Goal: Book appointment/travel/reservation

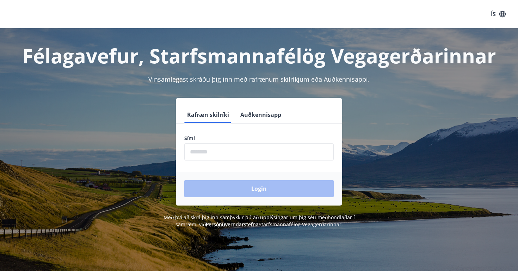
click at [223, 149] on input "phone" at bounding box center [258, 151] width 149 height 17
click at [259, 116] on button "Auðkennisapp" at bounding box center [260, 114] width 46 height 17
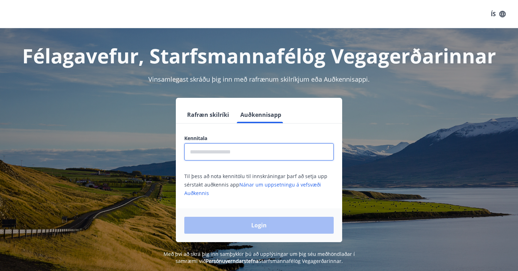
click at [232, 149] on input "text" at bounding box center [258, 151] width 149 height 17
type input "**********"
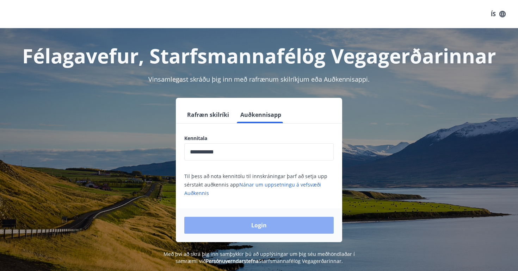
click at [244, 223] on button "Login" at bounding box center [258, 225] width 149 height 17
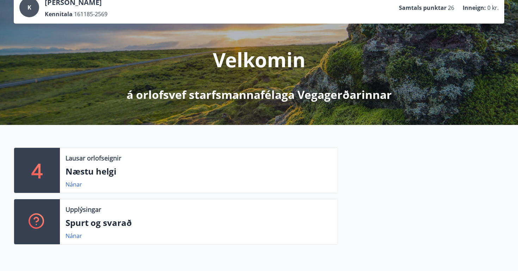
scroll to position [52, 0]
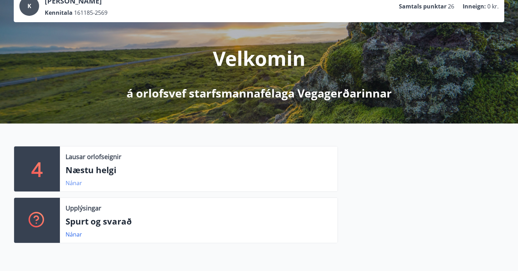
click at [71, 182] on link "Nánar" at bounding box center [74, 183] width 17 height 8
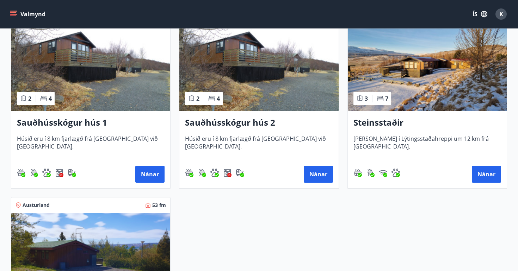
scroll to position [125, 0]
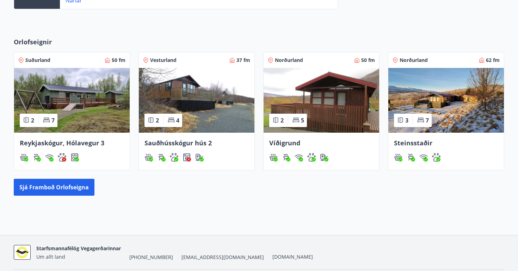
scroll to position [309, 0]
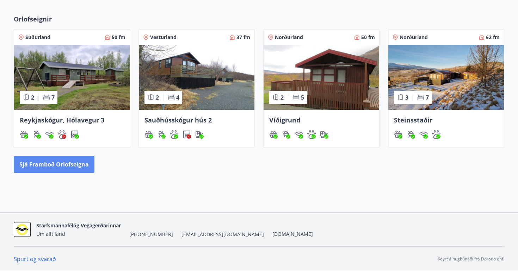
click at [61, 167] on button "Sjá framboð orlofseigna" at bounding box center [54, 164] width 81 height 17
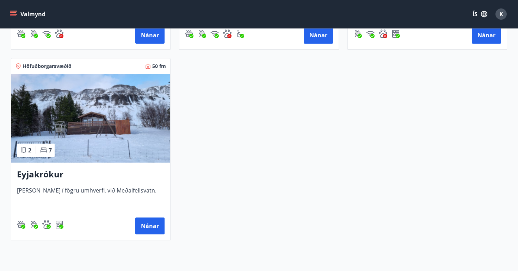
scroll to position [655, 0]
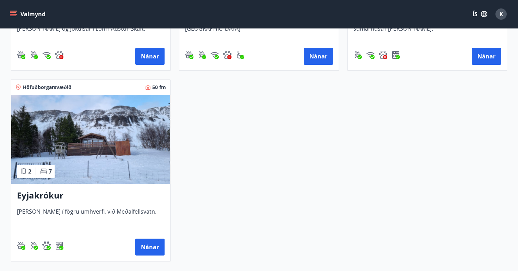
click at [52, 196] on h3 "Eyjakrókur" at bounding box center [91, 195] width 148 height 13
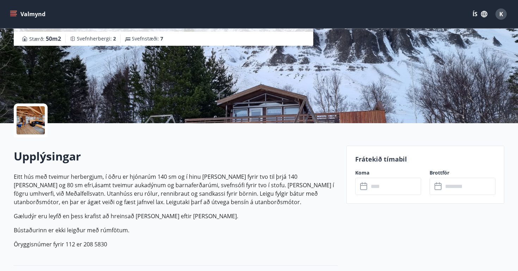
scroll to position [90, 0]
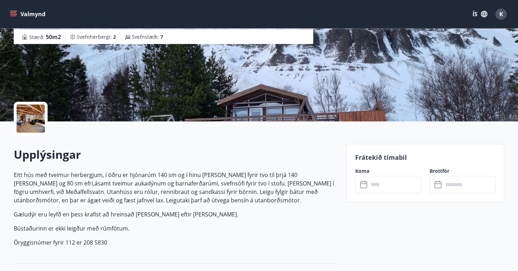
click at [33, 123] on div at bounding box center [31, 119] width 28 height 28
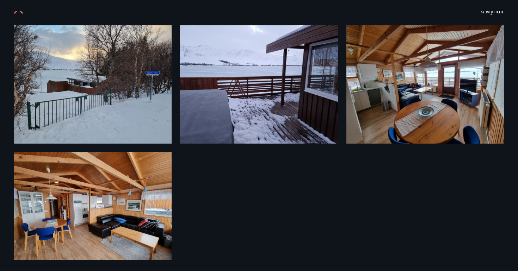
scroll to position [0, 0]
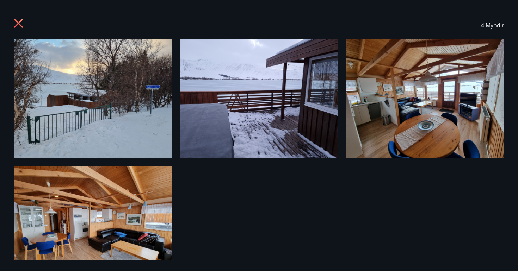
click at [18, 24] on icon at bounding box center [18, 23] width 9 height 9
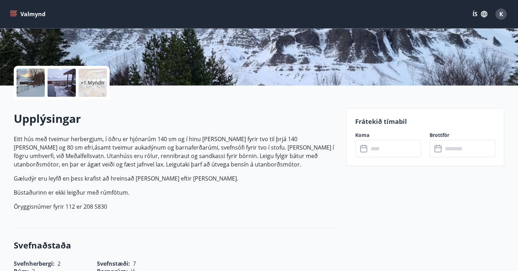
scroll to position [124, 0]
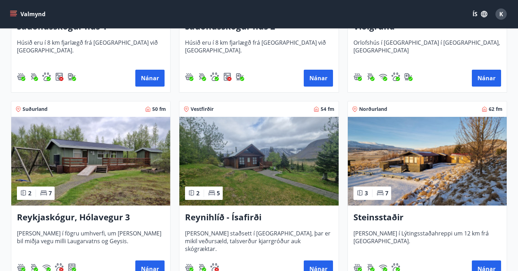
click at [112, 148] on img at bounding box center [90, 161] width 159 height 89
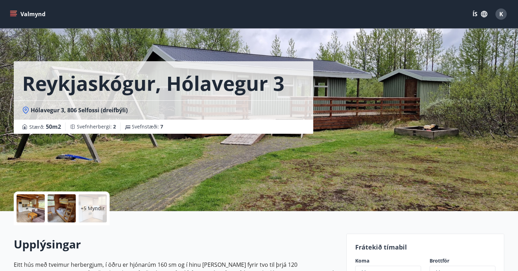
click at [30, 209] on div at bounding box center [31, 208] width 28 height 28
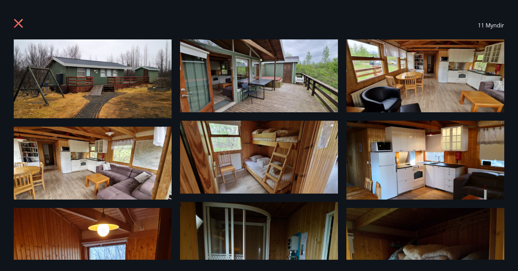
click at [18, 20] on icon at bounding box center [19, 24] width 11 height 11
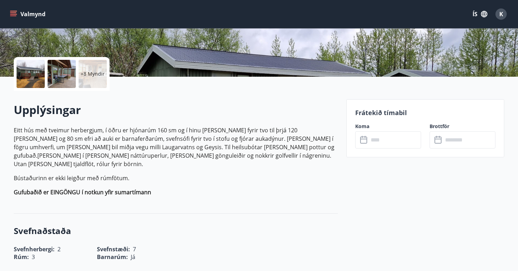
scroll to position [135, 0]
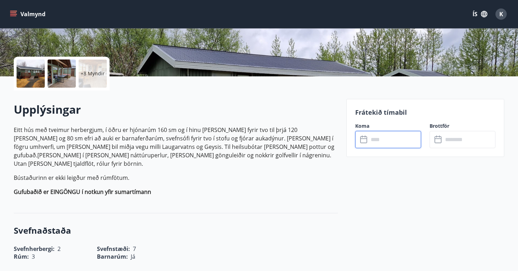
click at [374, 141] on input "text" at bounding box center [394, 139] width 52 height 17
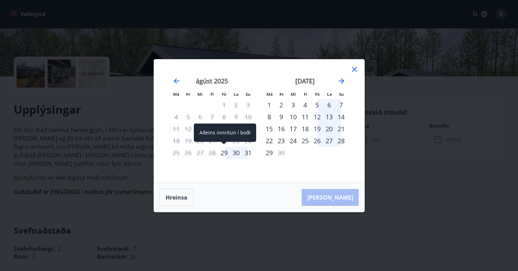
click at [223, 153] on div "29" at bounding box center [224, 153] width 12 height 12
click at [246, 154] on div "31" at bounding box center [248, 153] width 12 height 12
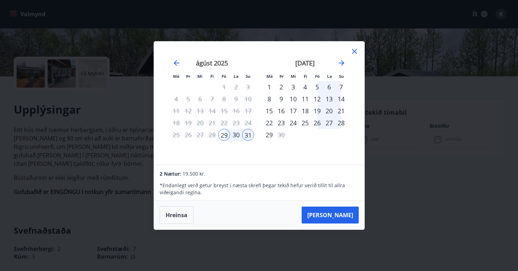
click at [355, 51] on icon at bounding box center [354, 51] width 8 height 8
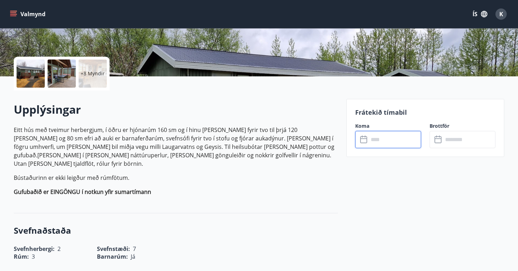
click at [382, 142] on input "text" at bounding box center [394, 139] width 52 height 17
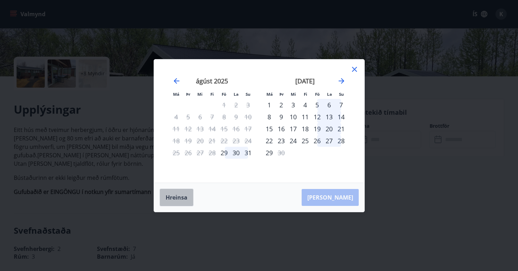
click at [182, 194] on button "Hreinsa" at bounding box center [177, 198] width 34 height 18
click at [356, 68] on icon at bounding box center [354, 69] width 8 height 8
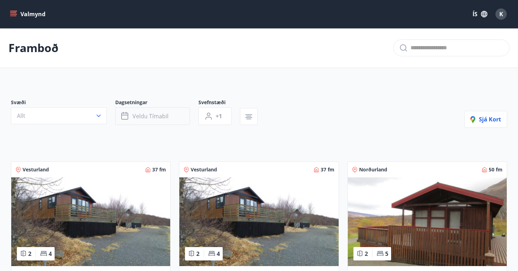
click at [130, 116] on button "Veldu tímabil" at bounding box center [152, 116] width 75 height 18
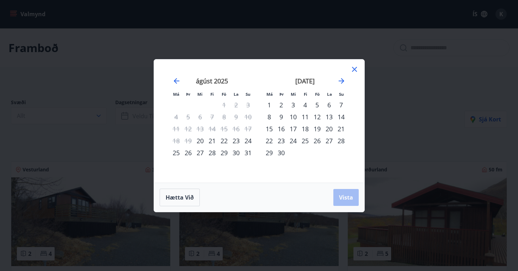
click at [225, 155] on div "29" at bounding box center [224, 153] width 12 height 12
click at [247, 155] on div "31" at bounding box center [248, 153] width 12 height 12
click at [211, 154] on div "28" at bounding box center [212, 153] width 12 height 12
click at [337, 195] on button "Vista" at bounding box center [345, 197] width 25 height 17
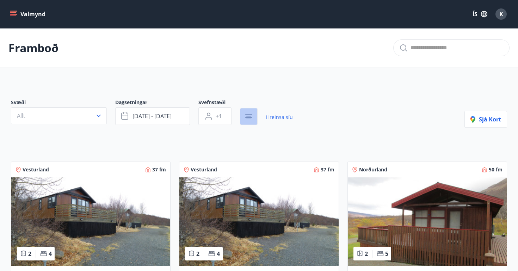
click at [245, 117] on icon "button" at bounding box center [248, 117] width 8 height 8
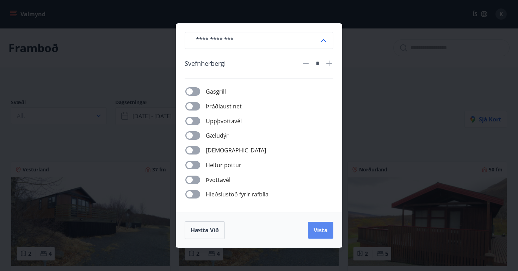
click at [311, 229] on button "Vista" at bounding box center [320, 230] width 25 height 17
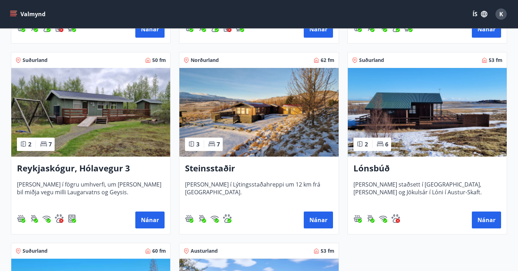
scroll to position [302, 0]
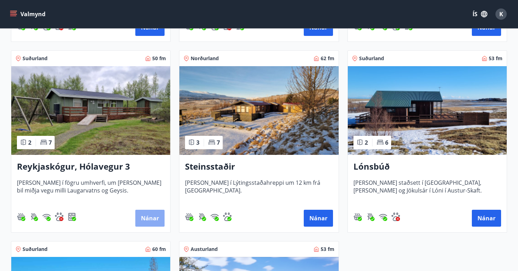
click at [151, 211] on button "Nánar" at bounding box center [149, 218] width 29 height 17
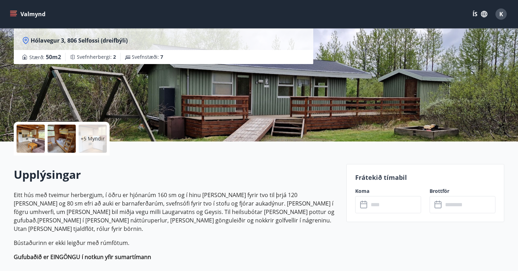
scroll to position [113, 0]
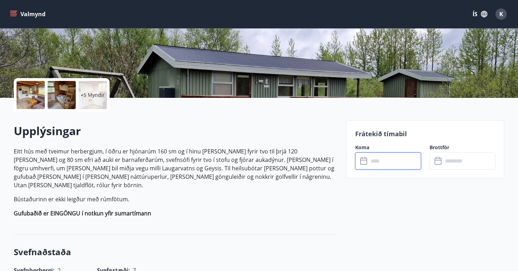
click at [387, 165] on input "text" at bounding box center [394, 161] width 52 height 17
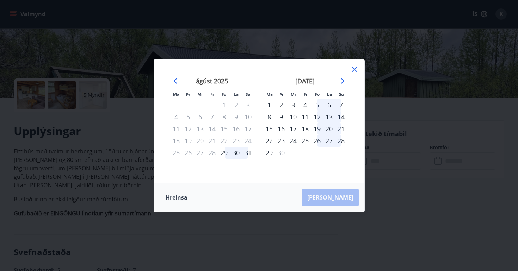
click at [212, 152] on div "28" at bounding box center [212, 153] width 12 height 12
click at [353, 69] on icon at bounding box center [354, 69] width 5 height 5
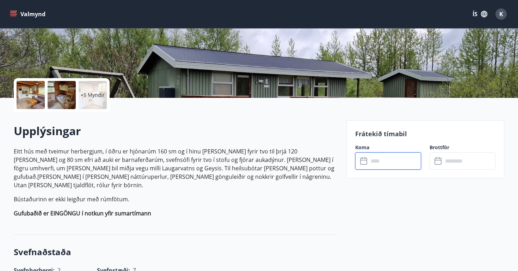
scroll to position [1, 0]
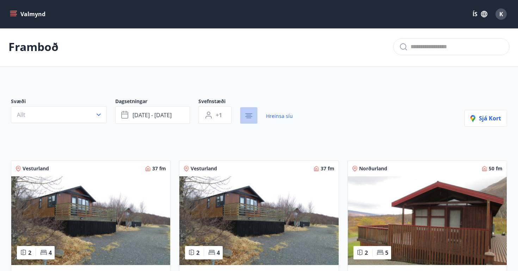
click at [250, 118] on icon "button" at bounding box center [248, 118] width 5 height 1
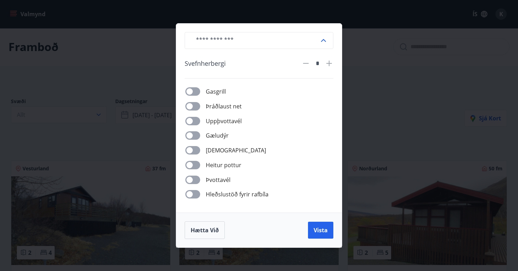
click at [324, 243] on div "Hætta við Vista" at bounding box center [259, 230] width 166 height 35
click at [324, 232] on span "Vista" at bounding box center [320, 230] width 14 height 8
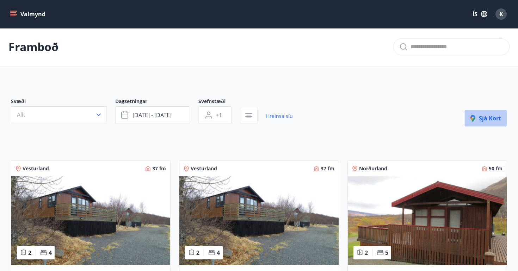
click at [485, 118] on span "Sjá kort" at bounding box center [485, 118] width 31 height 8
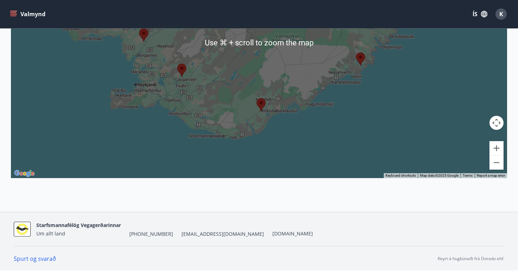
scroll to position [0, 0]
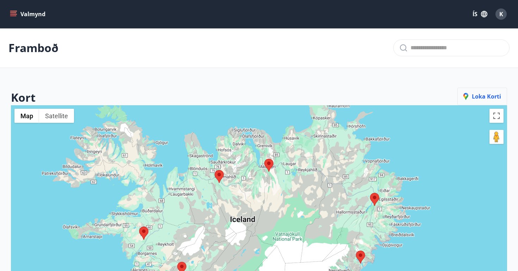
click at [496, 95] on span "Loka korti" at bounding box center [482, 97] width 38 height 8
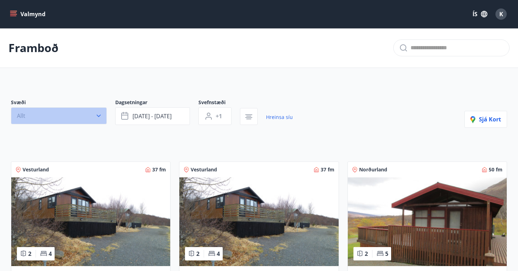
click at [94, 113] on button "Allt" at bounding box center [59, 115] width 96 height 17
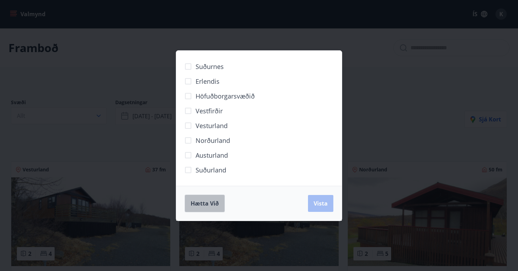
click at [205, 201] on span "Hætta við" at bounding box center [205, 204] width 28 height 8
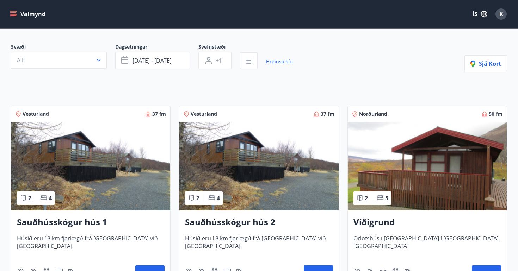
scroll to position [40, 0]
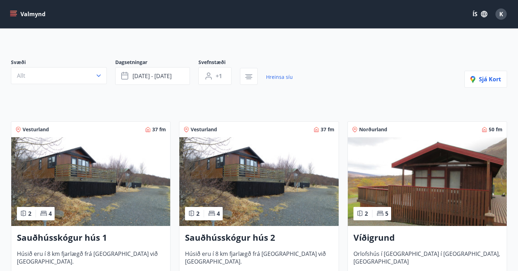
click at [133, 173] on img at bounding box center [90, 181] width 159 height 89
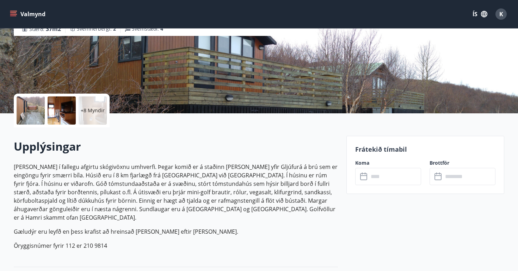
scroll to position [54, 0]
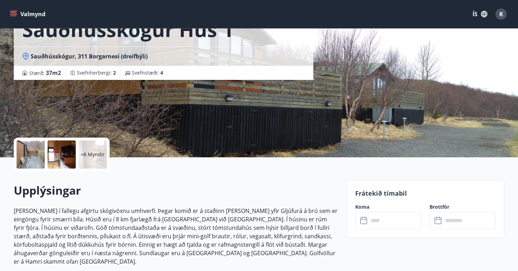
click at [33, 160] on div at bounding box center [31, 155] width 28 height 28
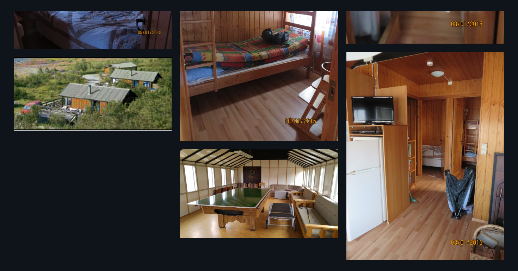
scroll to position [405, 0]
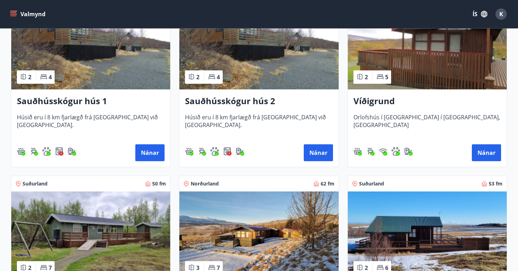
scroll to position [179, 0]
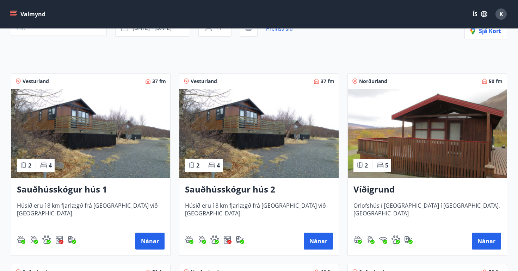
click at [212, 145] on img at bounding box center [258, 133] width 159 height 89
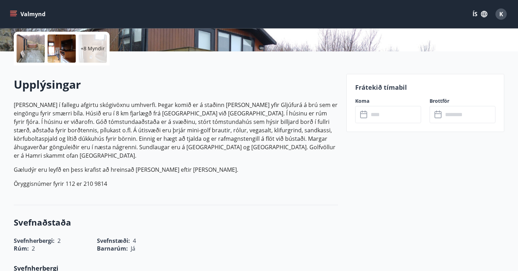
scroll to position [27, 0]
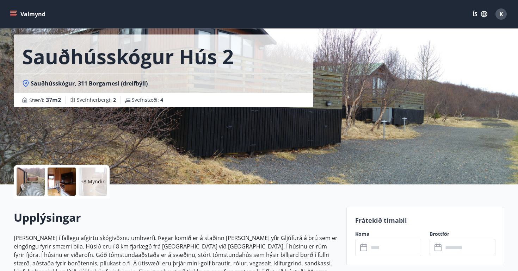
click at [32, 183] on div at bounding box center [31, 182] width 28 height 28
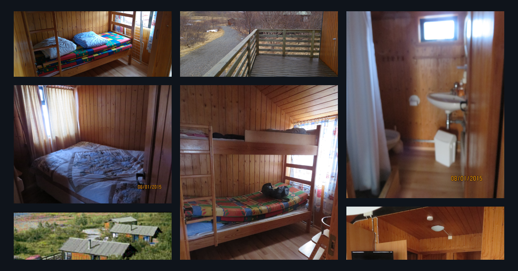
scroll to position [224, 0]
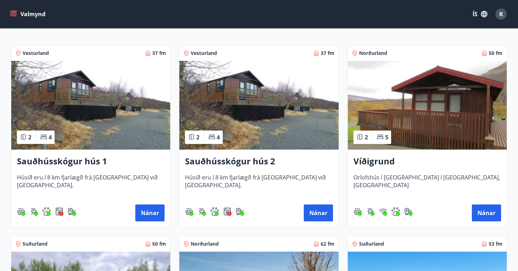
scroll to position [141, 0]
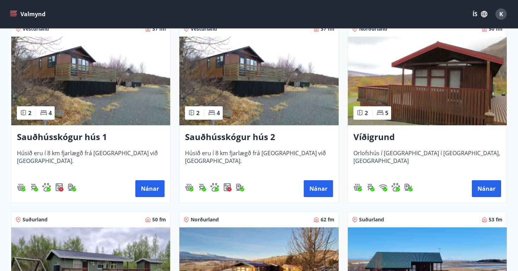
click at [225, 91] on img at bounding box center [258, 81] width 159 height 89
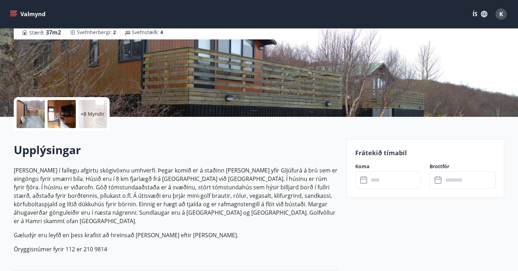
scroll to position [39, 0]
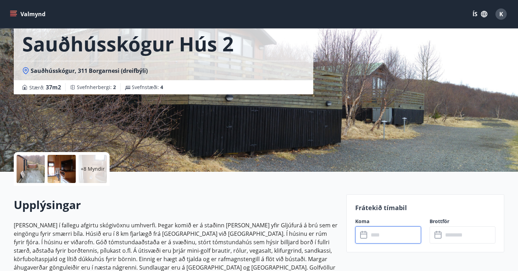
click at [371, 231] on input "text" at bounding box center [394, 234] width 52 height 17
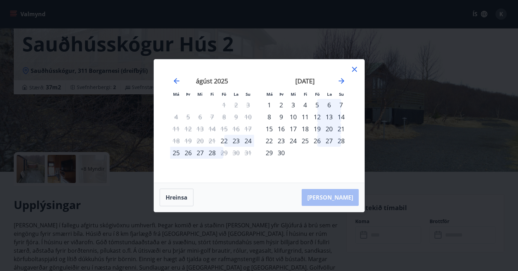
click at [354, 68] on icon at bounding box center [354, 69] width 8 height 8
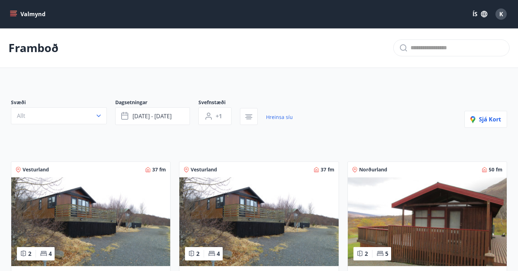
click at [53, 178] on img at bounding box center [90, 222] width 159 height 89
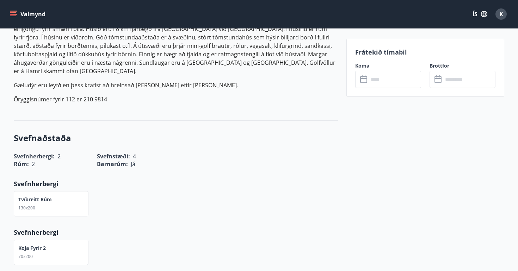
scroll to position [248, 0]
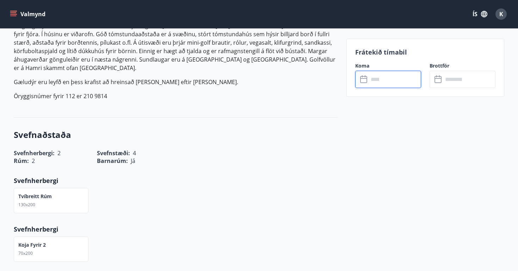
click at [395, 79] on input "text" at bounding box center [394, 79] width 52 height 17
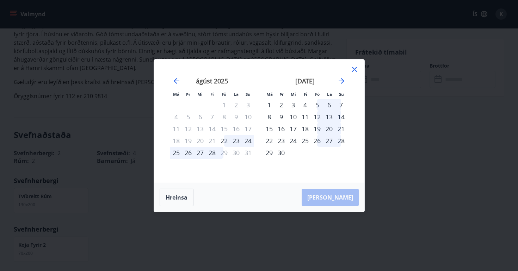
click at [356, 68] on icon at bounding box center [354, 69] width 8 height 8
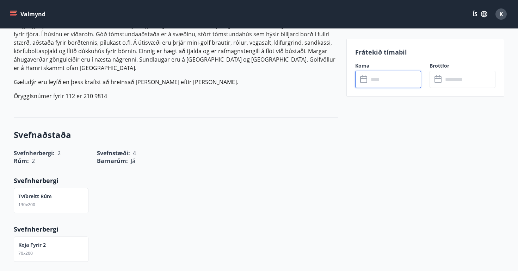
click at [394, 77] on input "text" at bounding box center [394, 79] width 52 height 17
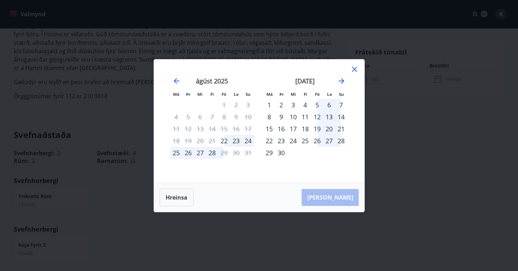
click at [319, 103] on div "5" at bounding box center [317, 105] width 12 height 12
click at [341, 103] on div "7" at bounding box center [341, 105] width 12 height 12
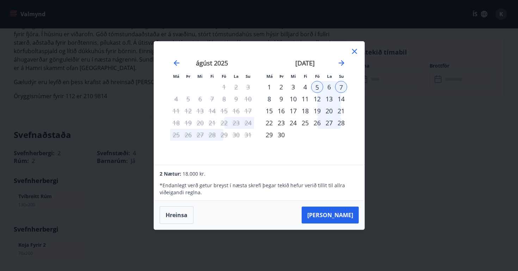
click at [358, 50] on icon at bounding box center [354, 51] width 8 height 8
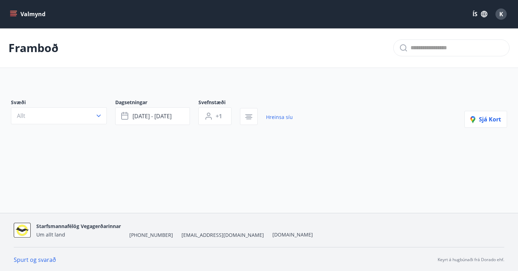
click at [39, 46] on p "Framboð" at bounding box center [33, 47] width 50 height 15
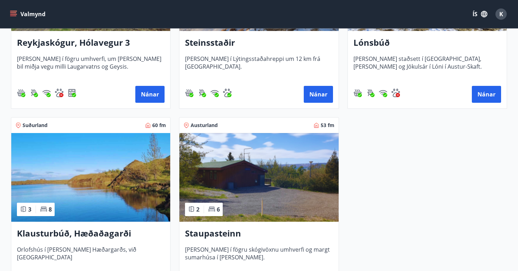
scroll to position [432, 0]
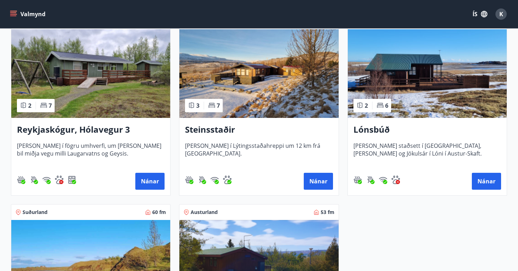
click at [313, 81] on img at bounding box center [258, 73] width 159 height 89
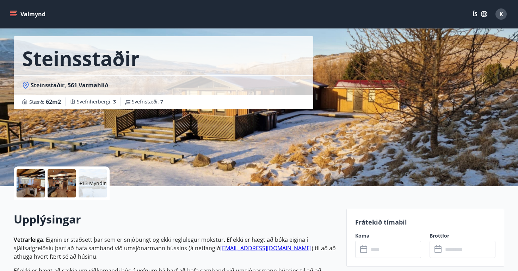
scroll to position [30, 0]
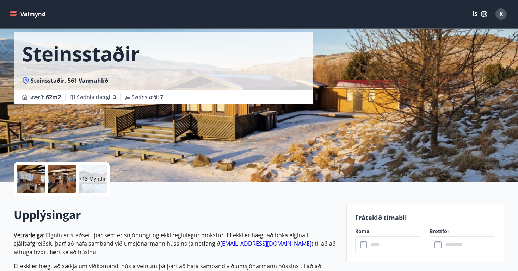
click at [29, 183] on div at bounding box center [31, 179] width 28 height 28
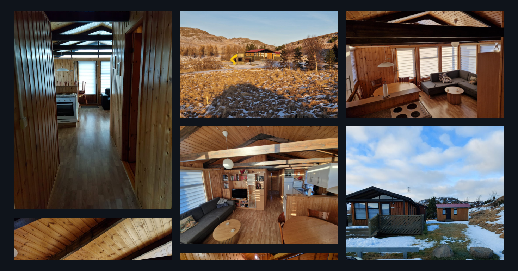
scroll to position [0, 0]
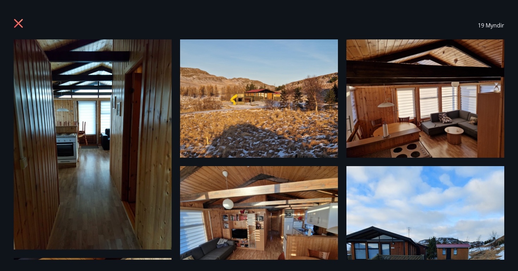
click at [17, 25] on icon at bounding box center [19, 24] width 11 height 11
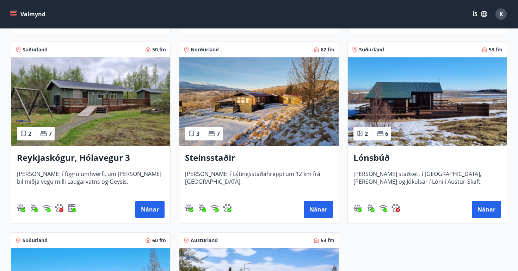
click at [428, 114] on img at bounding box center [427, 101] width 159 height 89
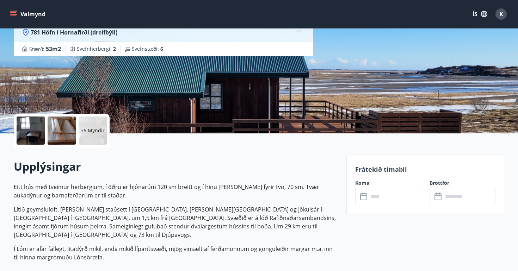
scroll to position [73, 0]
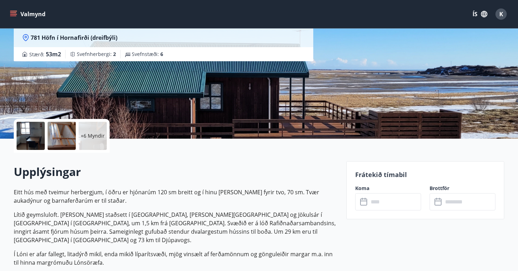
click at [31, 136] on div at bounding box center [31, 136] width 28 height 28
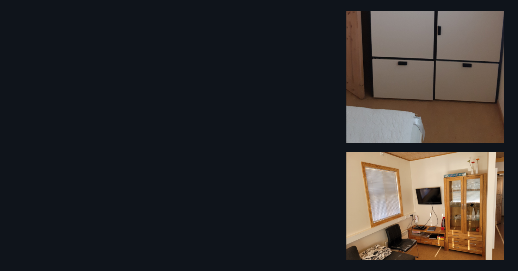
scroll to position [900, 0]
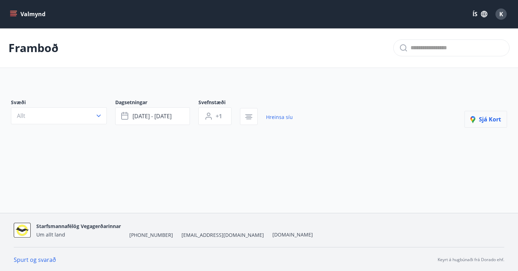
click at [502, 112] on button "Sjá kort" at bounding box center [485, 119] width 43 height 17
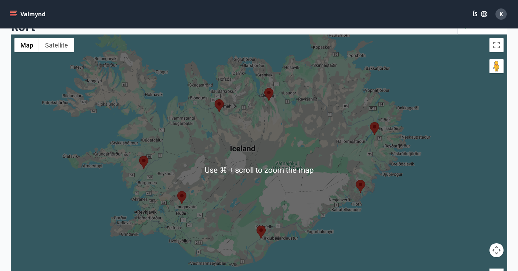
scroll to position [70, 0]
